Goal: Information Seeking & Learning: Learn about a topic

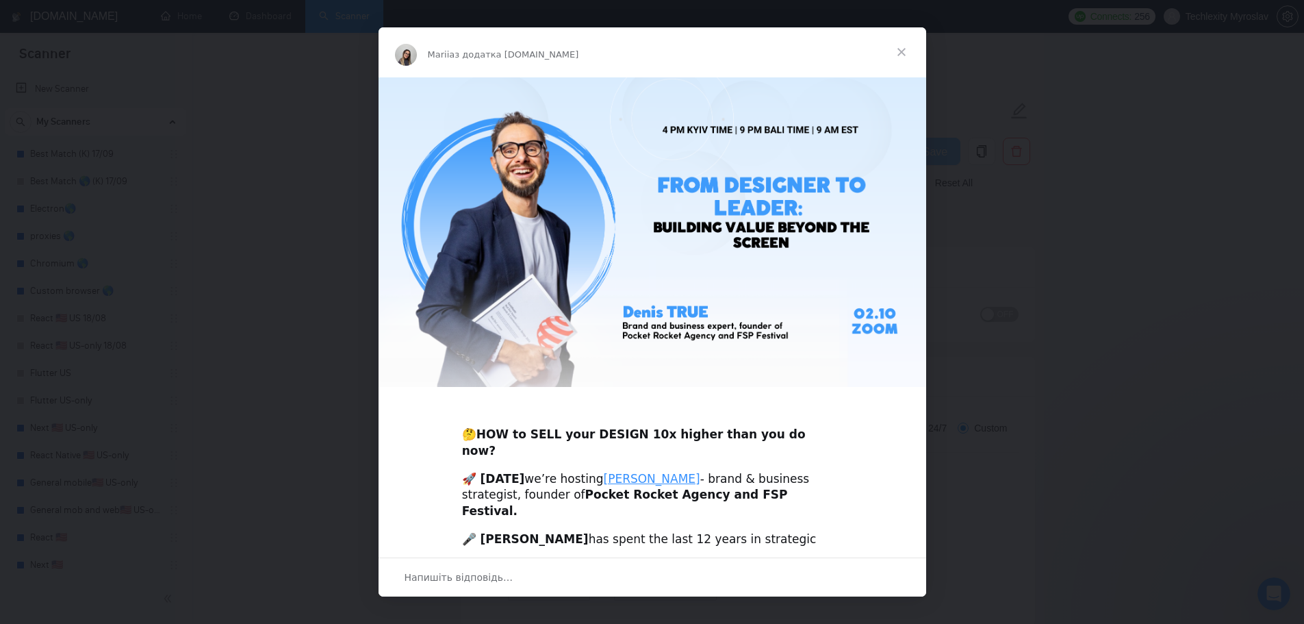
click at [303, 400] on div "Месенджер Intercom" at bounding box center [652, 312] width 1304 height 624
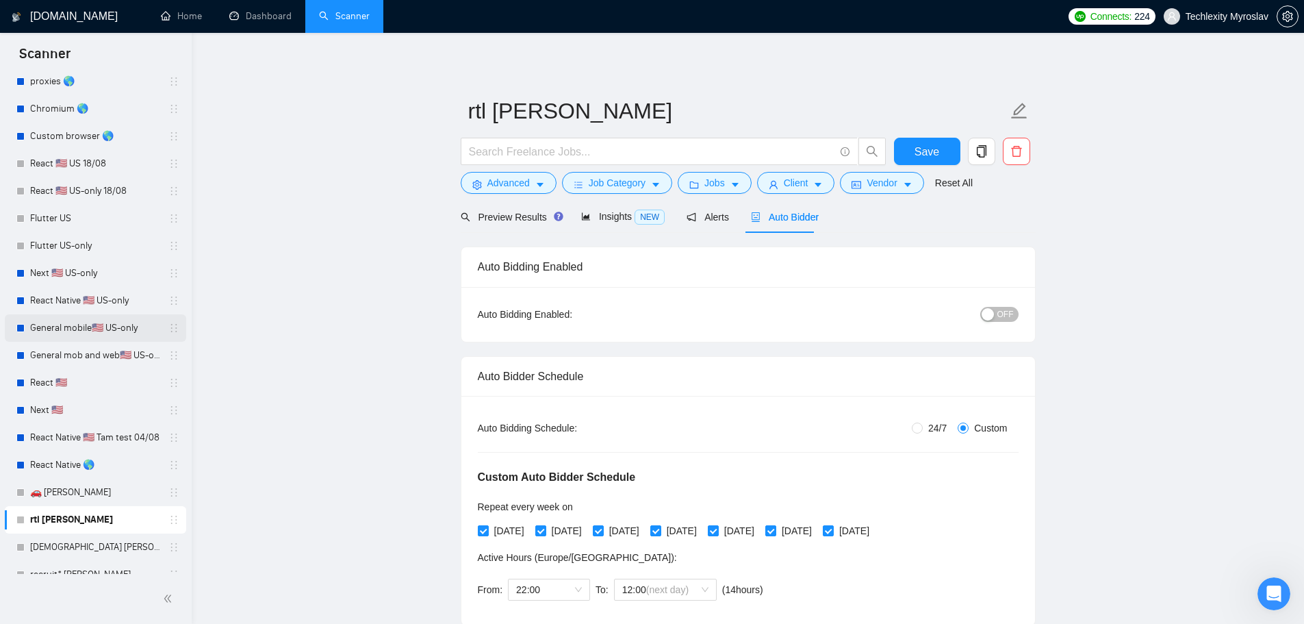
scroll to position [169, 0]
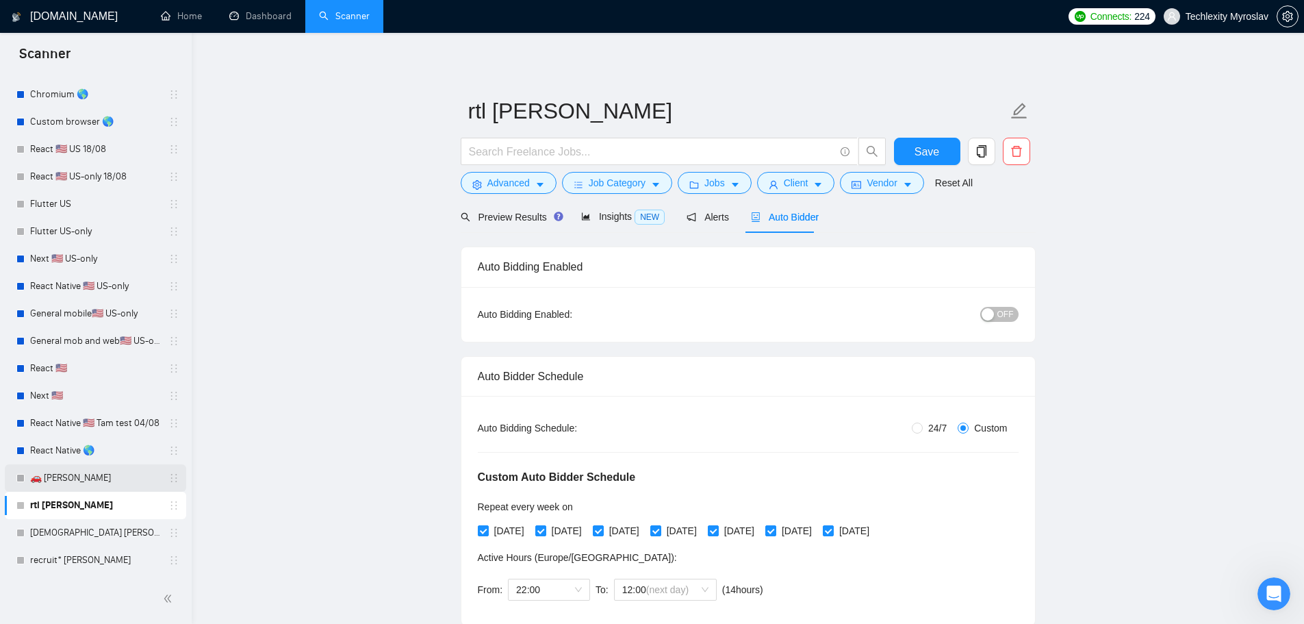
click at [85, 477] on link "🚗 [PERSON_NAME]" at bounding box center [95, 477] width 130 height 27
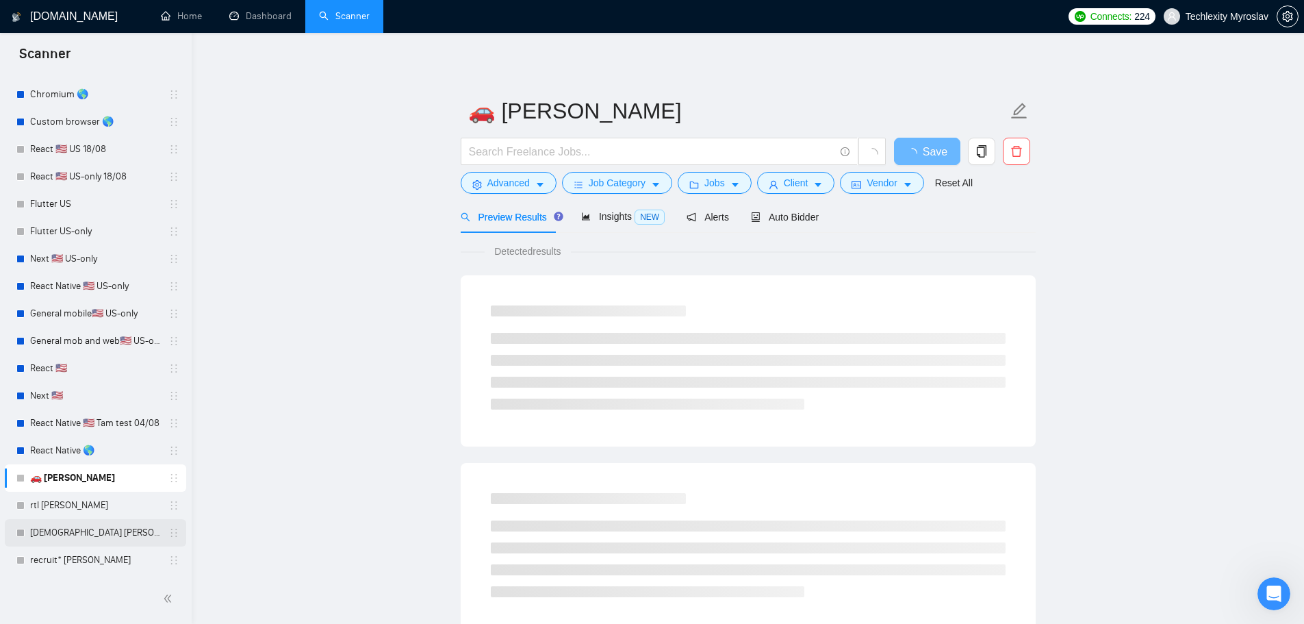
click at [87, 529] on link "[DEMOGRAPHIC_DATA] [PERSON_NAME]" at bounding box center [95, 532] width 130 height 27
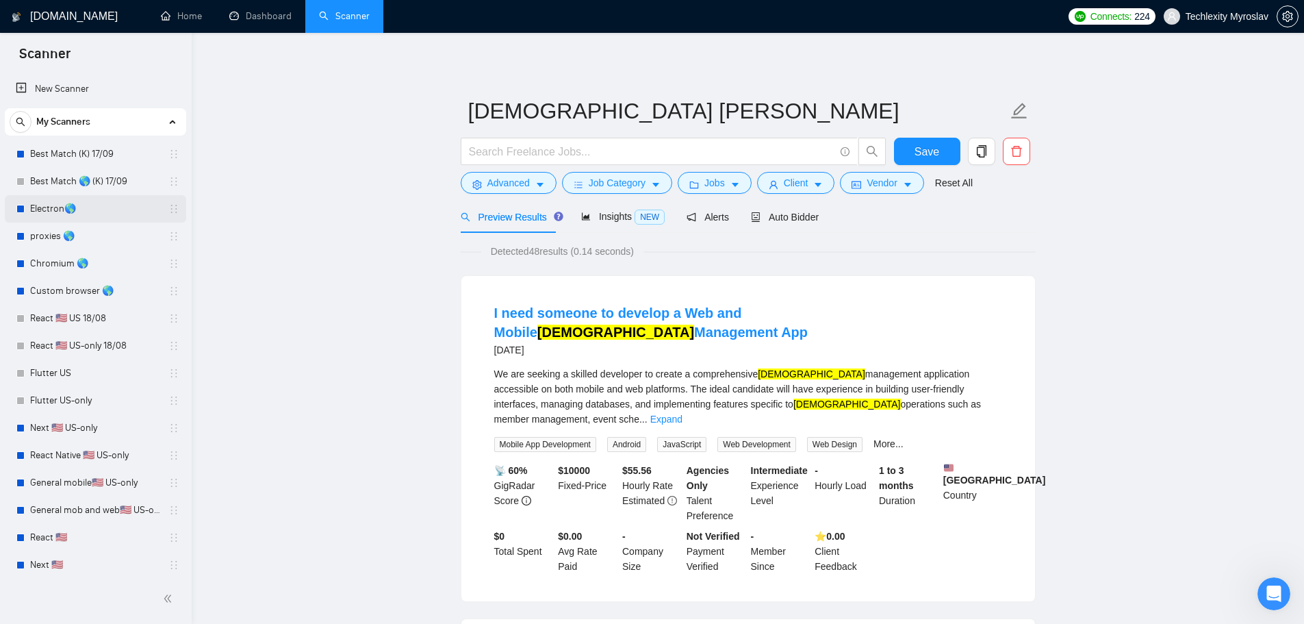
click at [88, 209] on link "Electron🌎" at bounding box center [95, 208] width 130 height 27
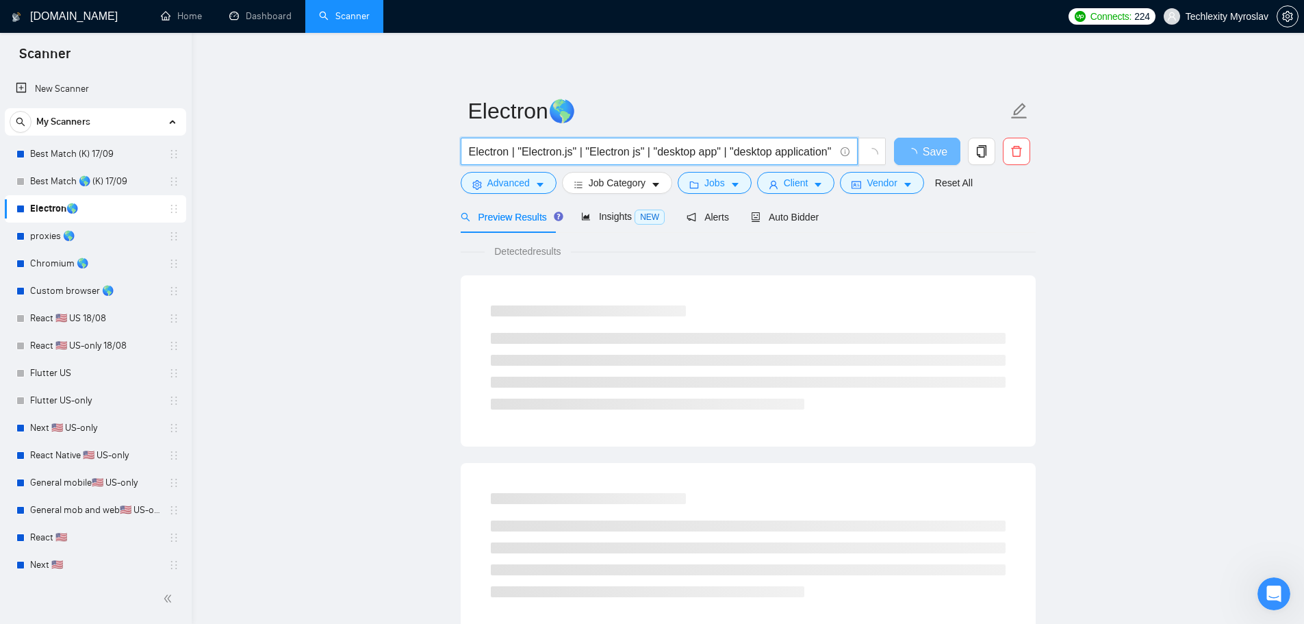
drag, startPoint x: 521, startPoint y: 149, endPoint x: 569, endPoint y: 151, distance: 48.0
click at [569, 151] on input "Electron | "Electron.js" | "Electron js" | "desktop app" | "desktop application"" at bounding box center [652, 151] width 366 height 17
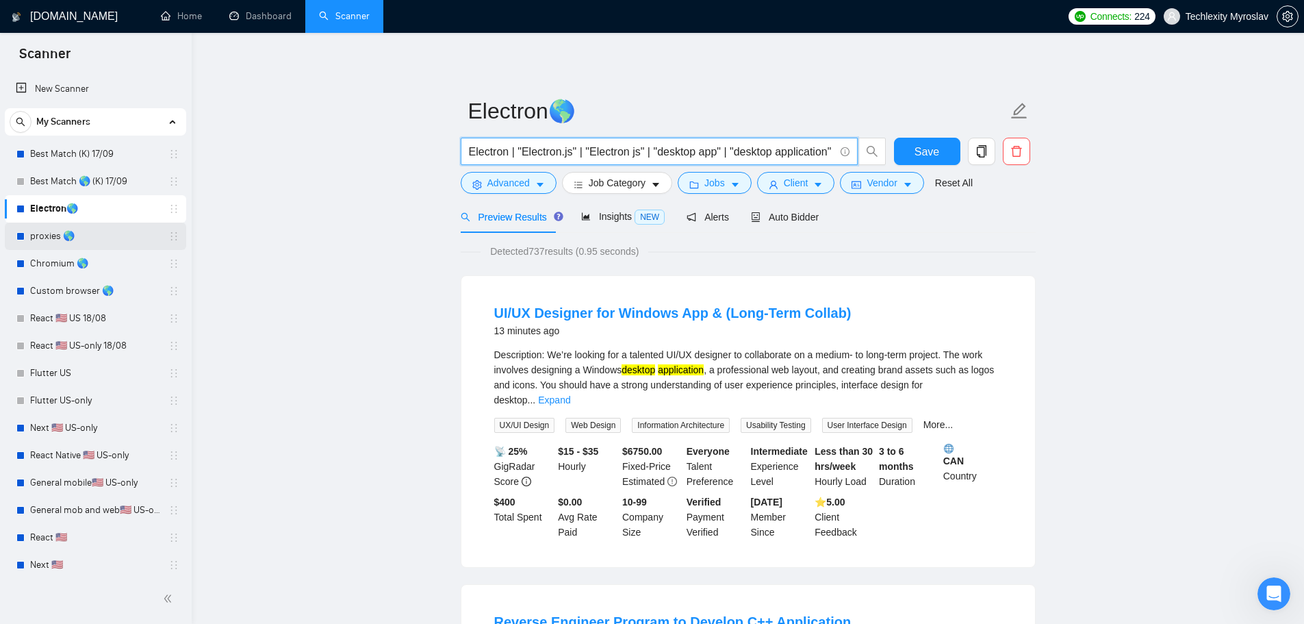
click at [51, 235] on link "proxies 🌎" at bounding box center [95, 235] width 130 height 27
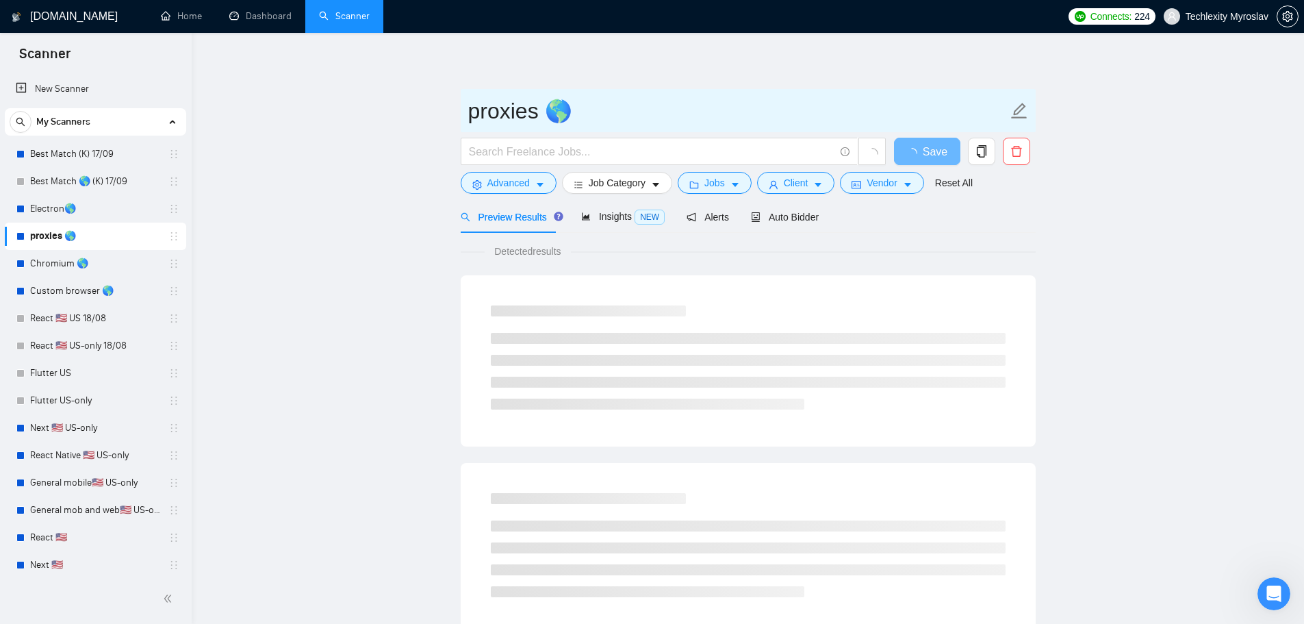
drag, startPoint x: 469, startPoint y: 114, endPoint x: 517, endPoint y: 116, distance: 47.9
click at [517, 116] on input "proxies 🌎" at bounding box center [737, 111] width 539 height 34
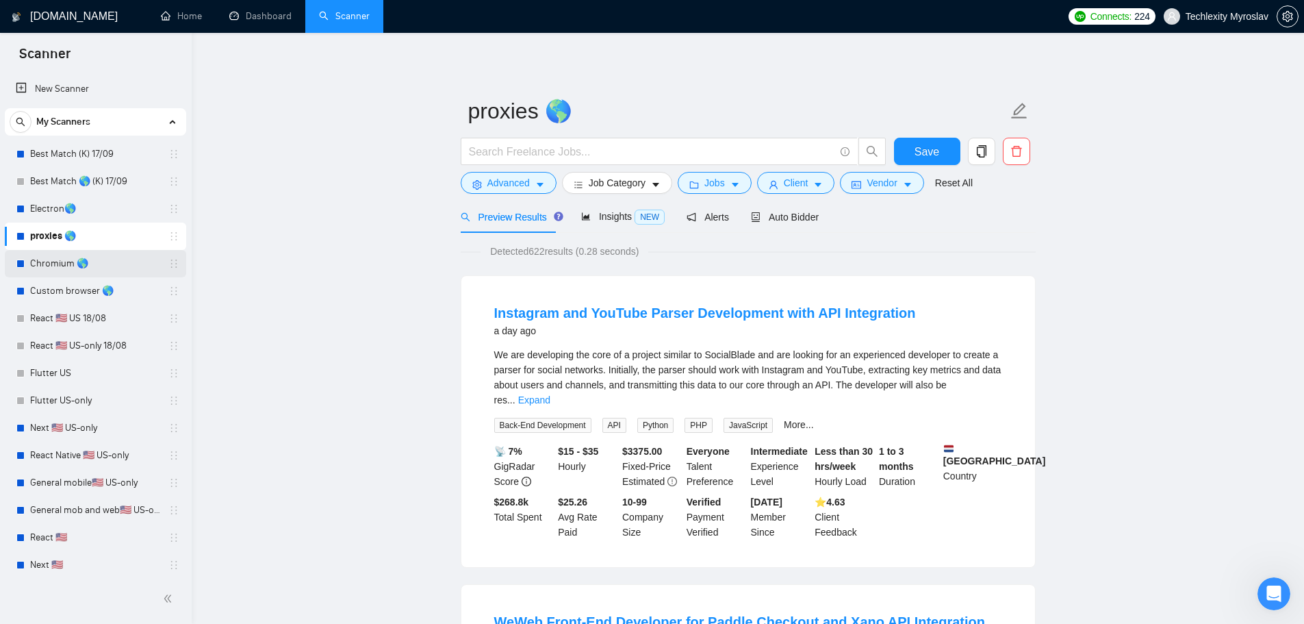
click at [70, 268] on link "Chromium 🌎" at bounding box center [95, 263] width 130 height 27
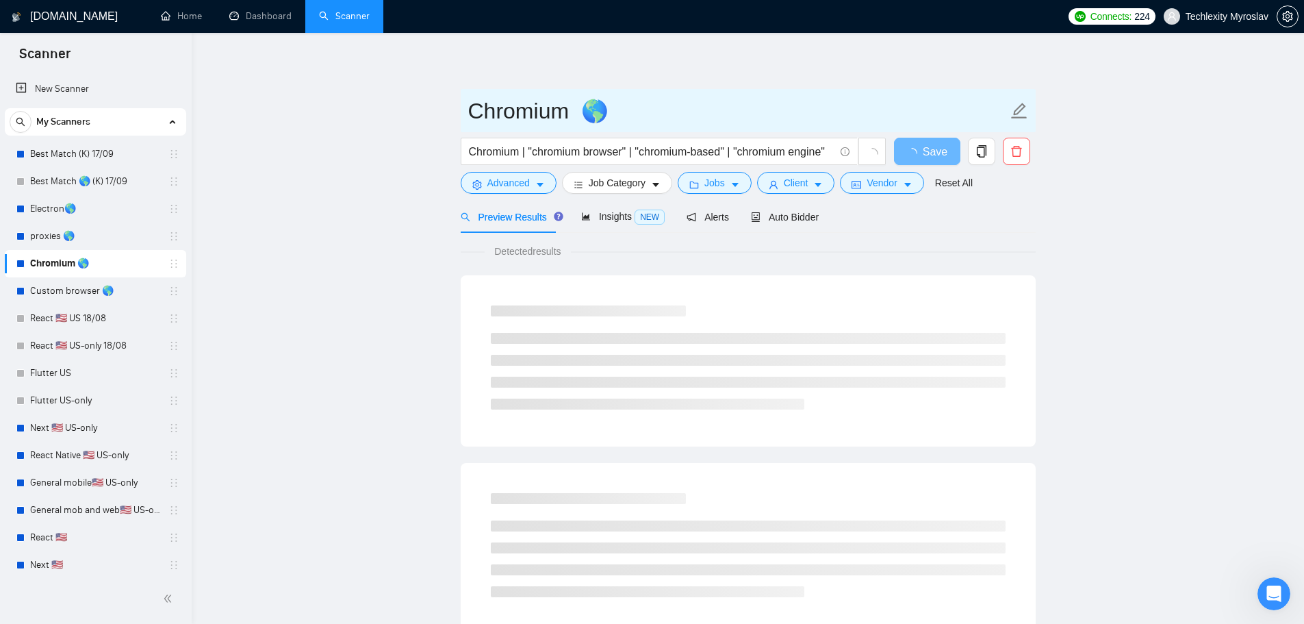
click at [526, 113] on input "Chromium 🌎" at bounding box center [737, 111] width 539 height 34
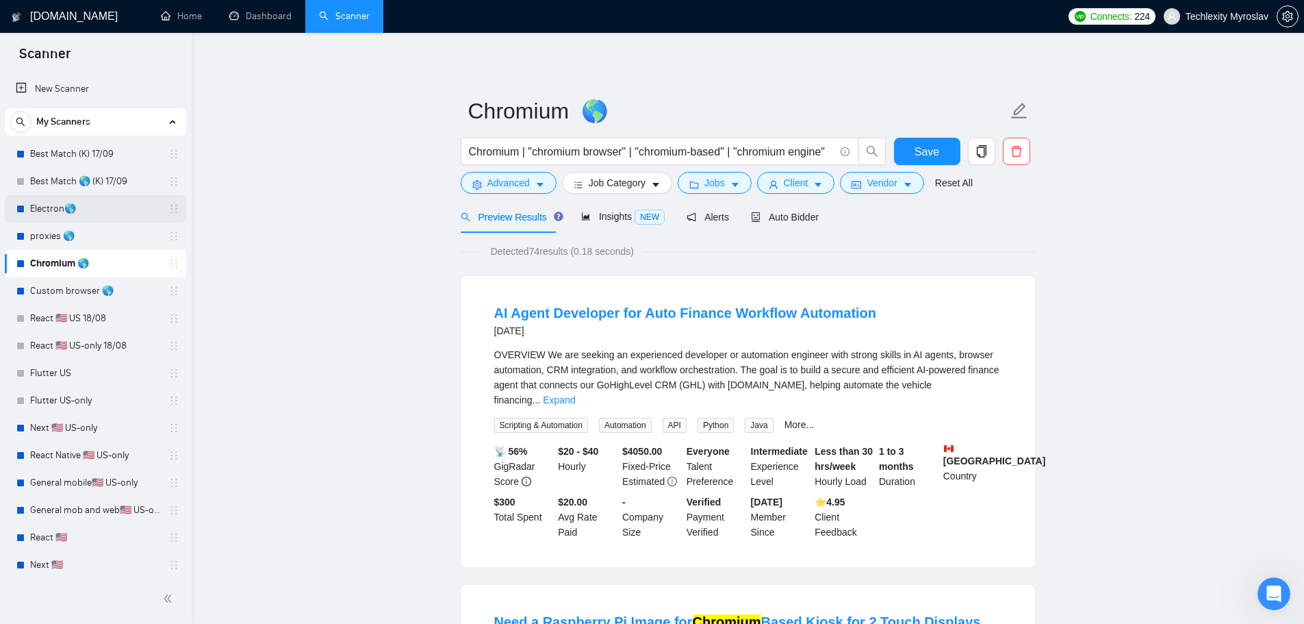
click at [85, 220] on link "Electron🌎" at bounding box center [95, 208] width 130 height 27
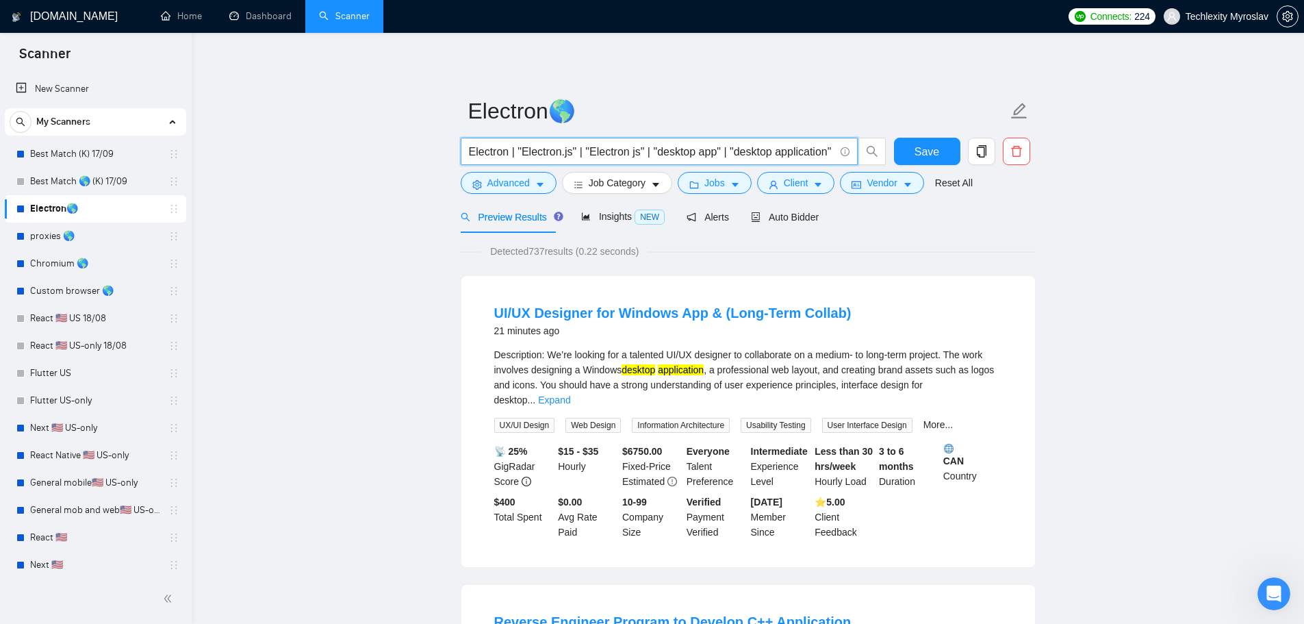
drag, startPoint x: 587, startPoint y: 153, endPoint x: 635, endPoint y: 157, distance: 48.2
click at [635, 157] on input "Electron | "Electron.js" | "Electron js" | "desktop app" | "desktop application"" at bounding box center [652, 151] width 366 height 17
click at [79, 259] on link "Chromium 🌎" at bounding box center [95, 263] width 130 height 27
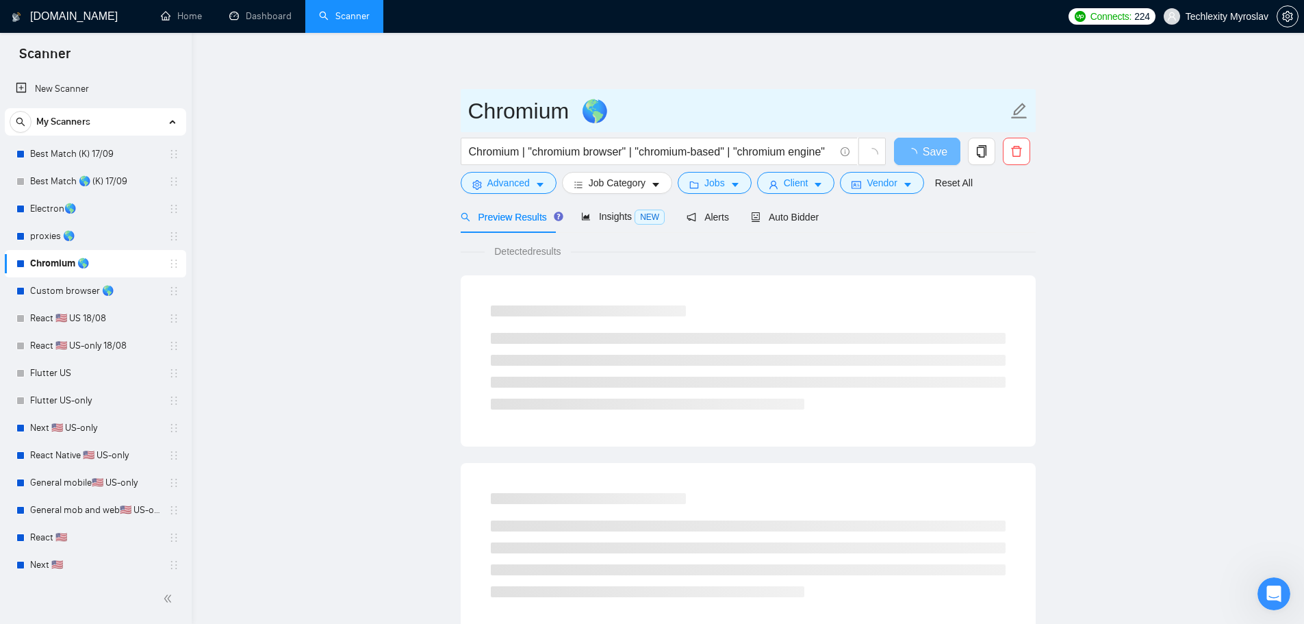
click at [503, 112] on input "Chromium 🌎" at bounding box center [737, 111] width 539 height 34
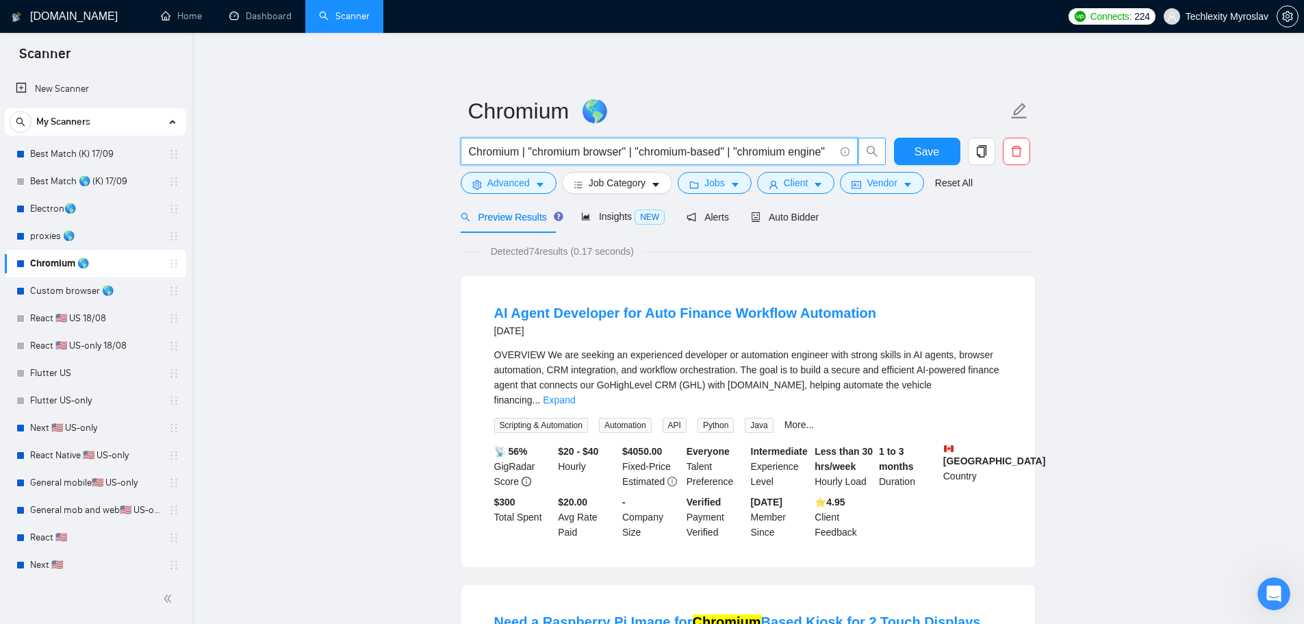
drag, startPoint x: 761, startPoint y: 151, endPoint x: 872, endPoint y: 150, distance: 110.2
click at [872, 150] on span "Chromium | "chromium browser" | "chromium-based" | "chromium engine"" at bounding box center [674, 151] width 426 height 27
click at [789, 145] on input "Chromium | "chromium browser" | "chromium-based" | "chromium engine"" at bounding box center [652, 151] width 366 height 17
click at [84, 292] on link "Custom browser 🌎" at bounding box center [95, 290] width 130 height 27
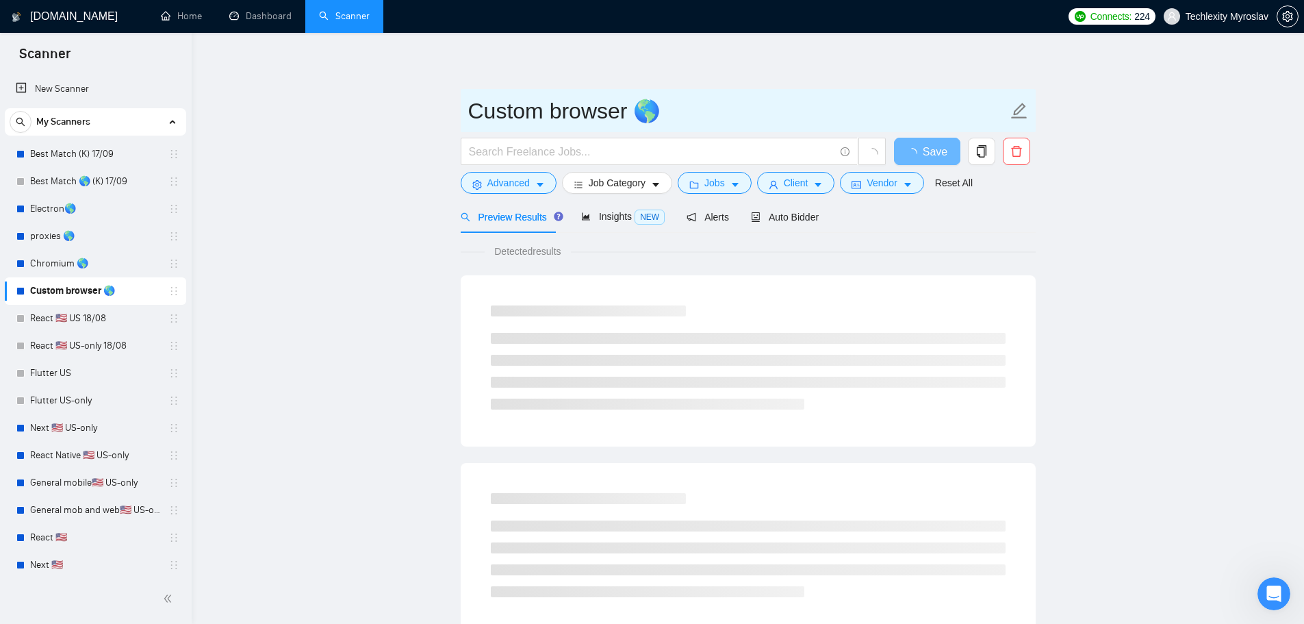
drag, startPoint x: 472, startPoint y: 114, endPoint x: 546, endPoint y: 114, distance: 73.9
click at [546, 114] on input "Custom browser 🌎" at bounding box center [737, 111] width 539 height 34
click at [552, 114] on input "Custom browser 🌎" at bounding box center [737, 111] width 539 height 34
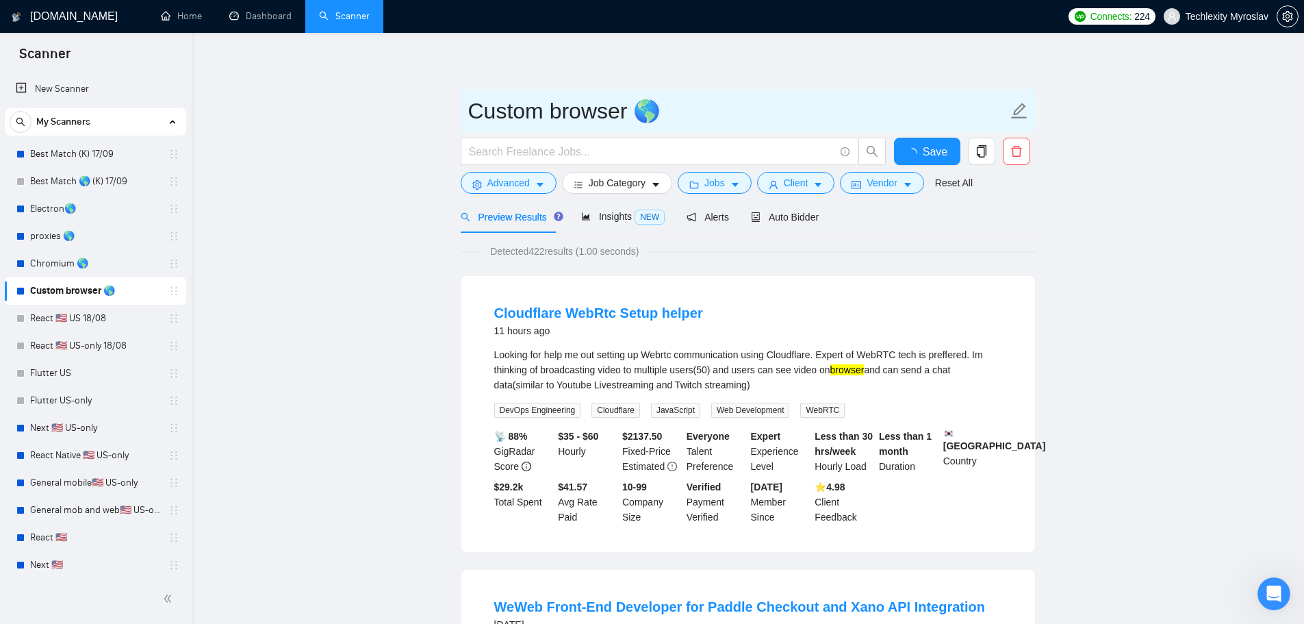
drag, startPoint x: 553, startPoint y: 114, endPoint x: 606, endPoint y: 114, distance: 52.7
click at [606, 114] on input "Custom browser 🌎" at bounding box center [737, 111] width 539 height 34
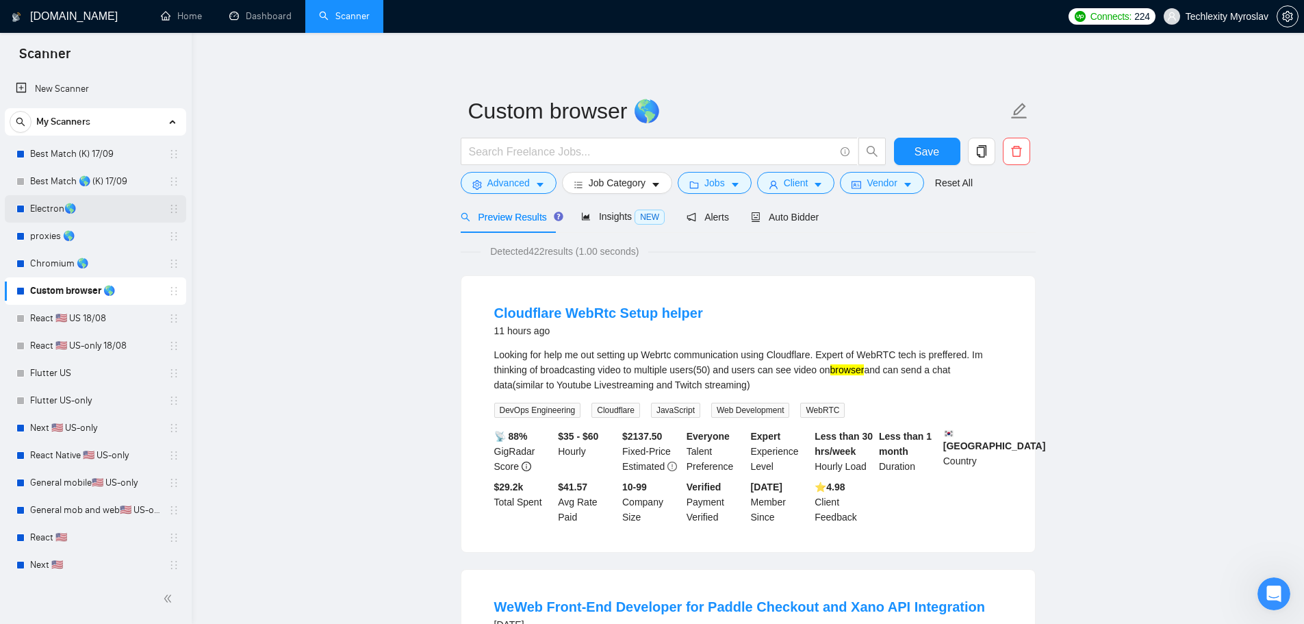
click at [86, 213] on link "Electron🌎" at bounding box center [95, 208] width 130 height 27
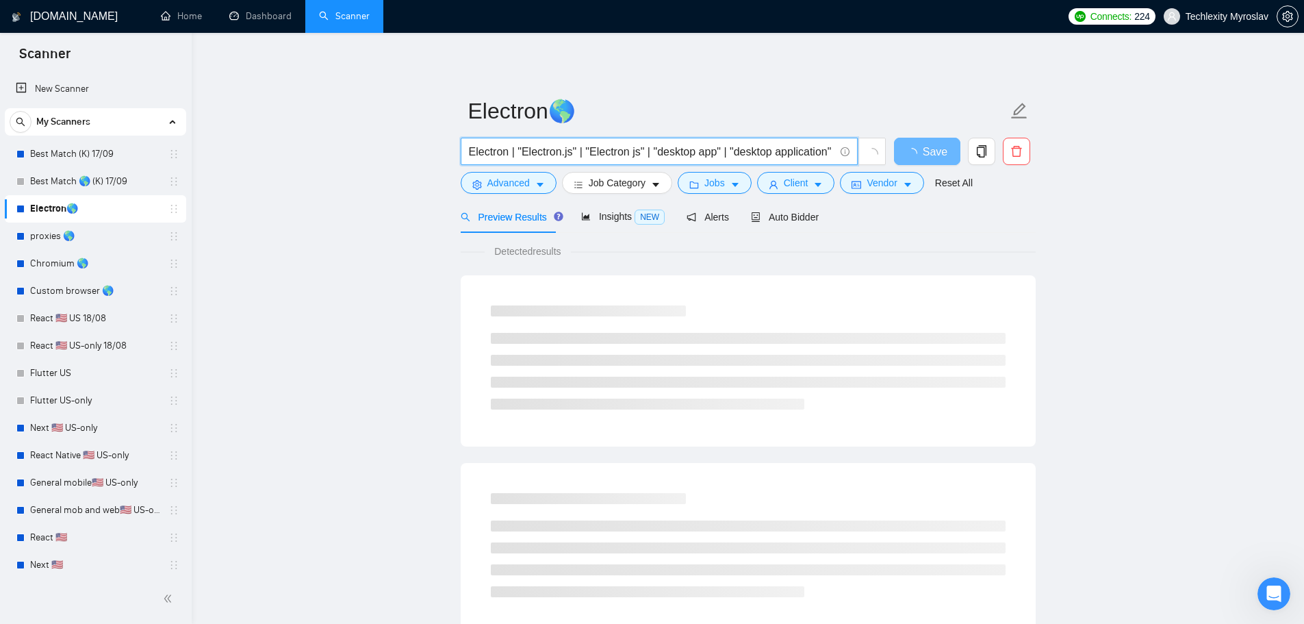
drag, startPoint x: 654, startPoint y: 152, endPoint x: 714, endPoint y: 153, distance: 59.6
click at [714, 153] on input "Electron | "Electron.js" | "Electron js" | "desktop app" | "desktop application"" at bounding box center [652, 151] width 366 height 17
